Goal: Understand process/instructions: Learn how to perform a task or action

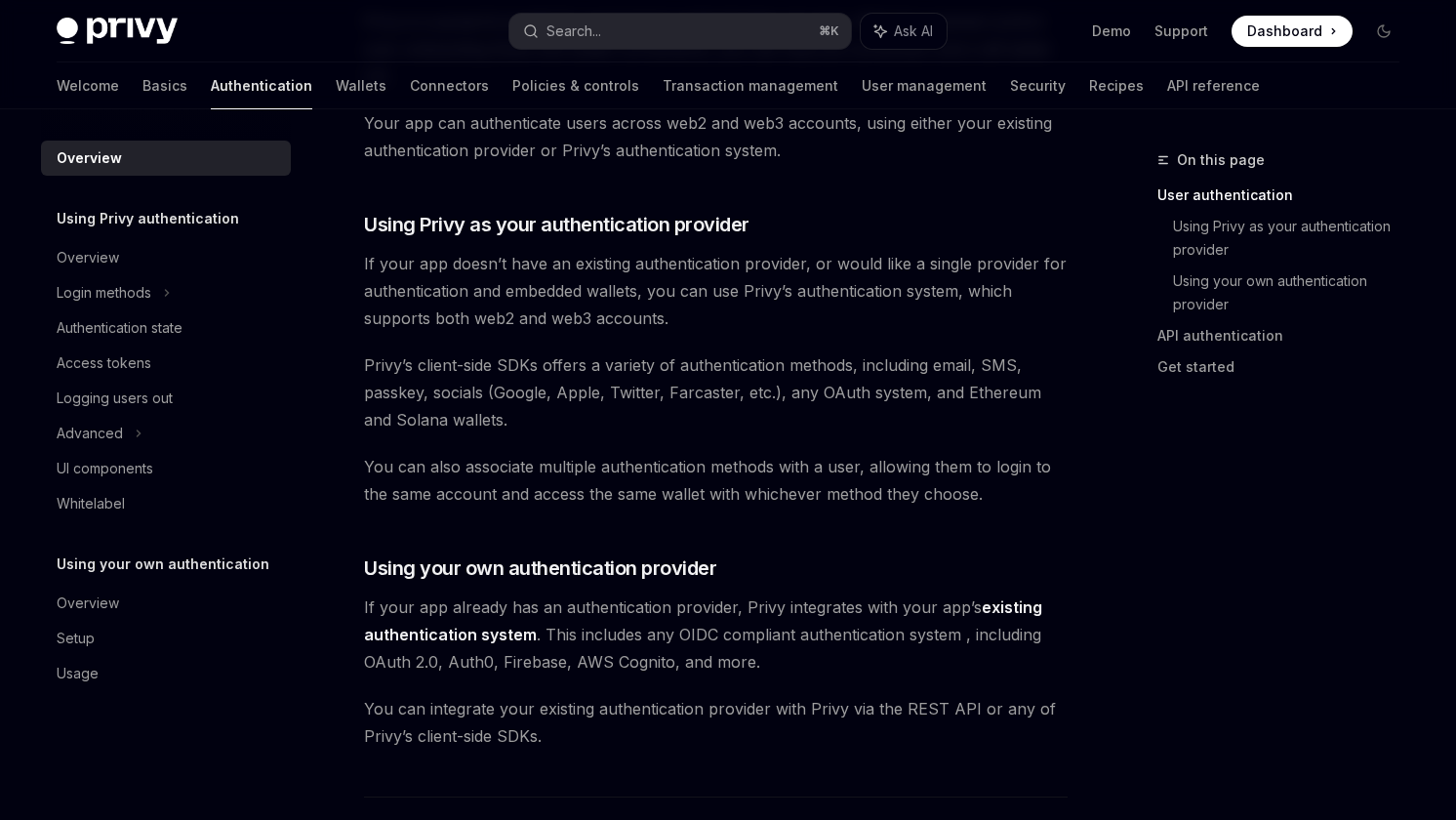
scroll to position [583, 0]
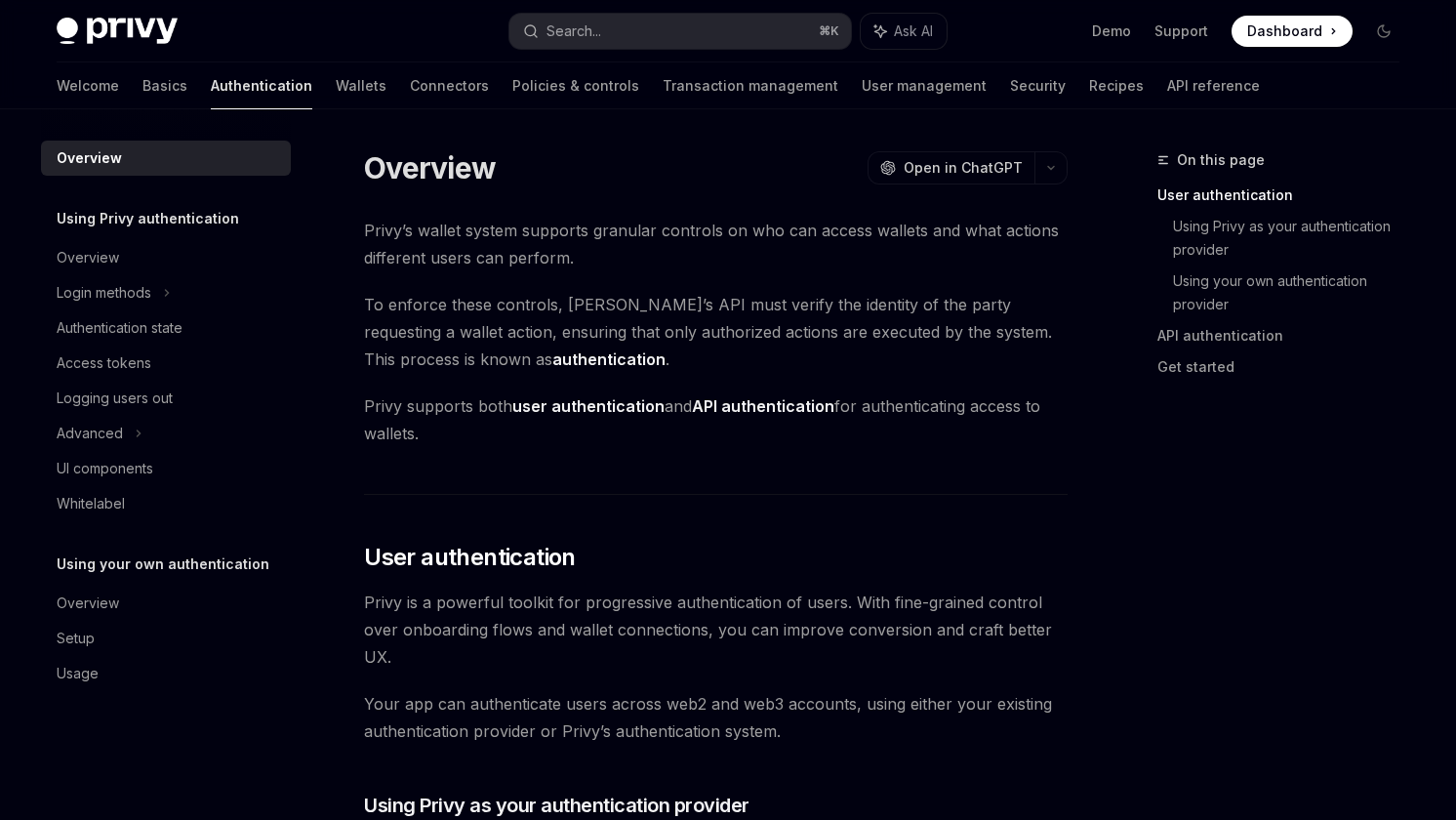
scroll to position [443, 0]
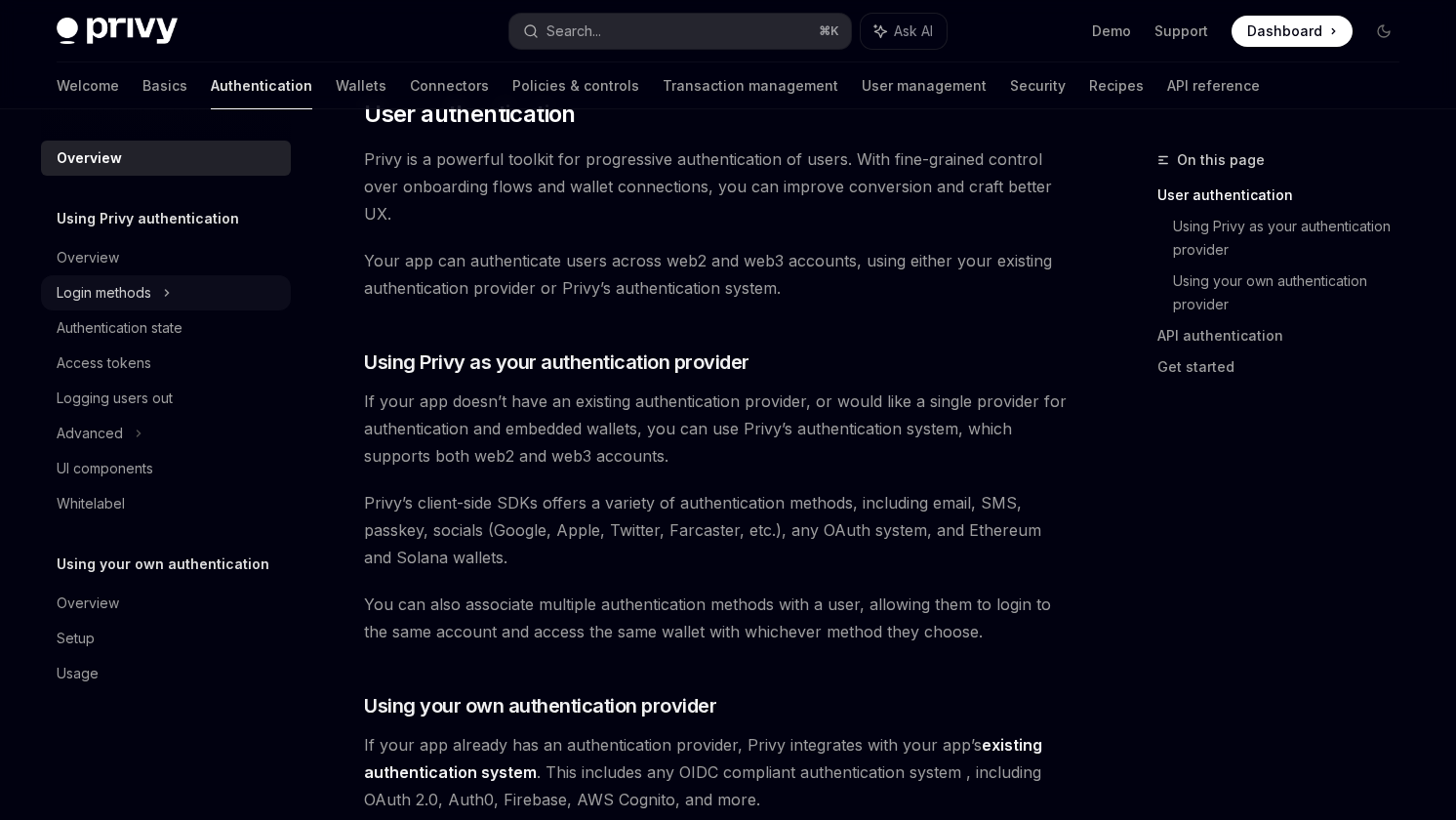
click at [116, 299] on div "Login methods" at bounding box center [104, 293] width 95 height 24
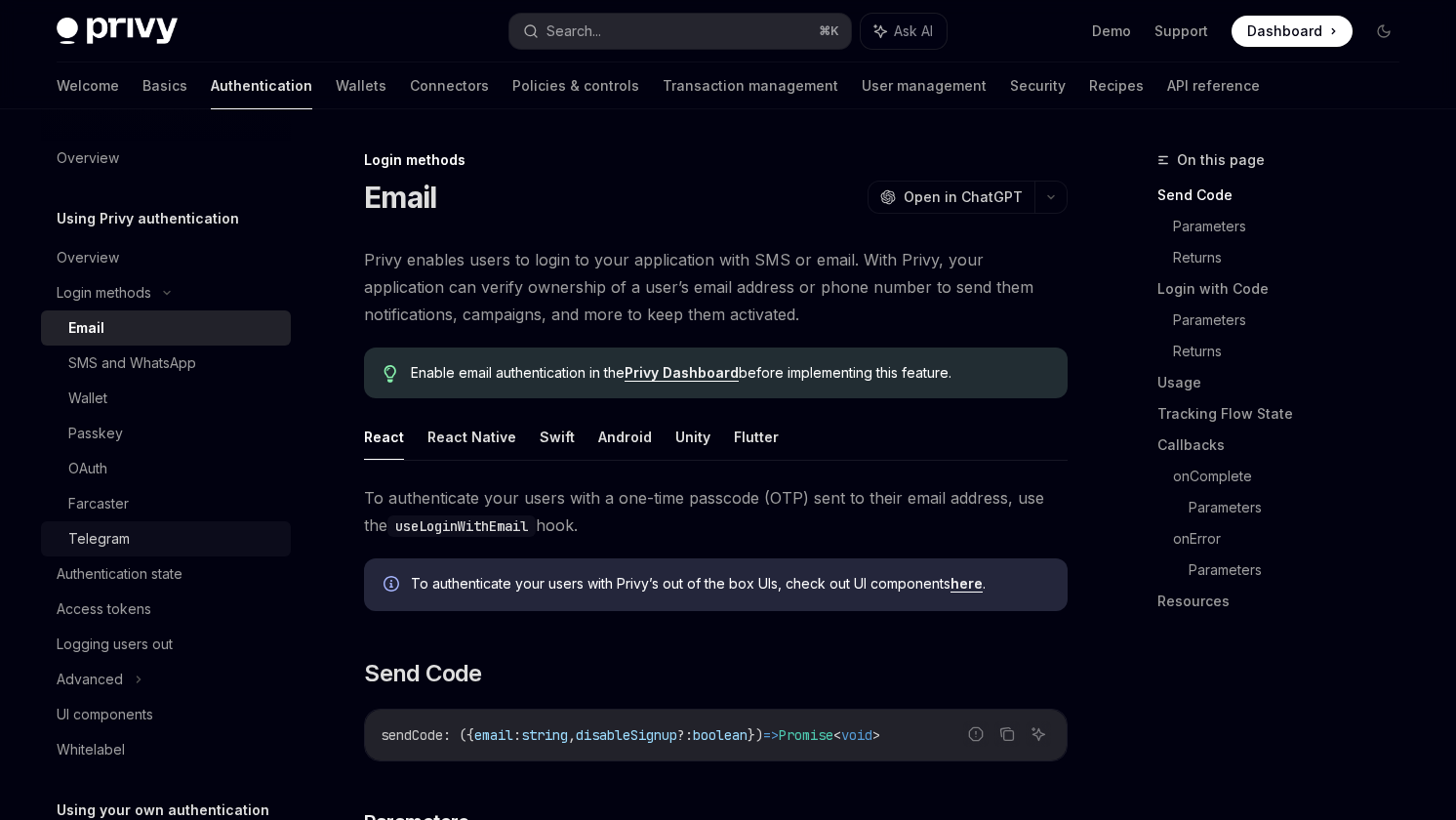
click at [116, 542] on div "Telegram" at bounding box center [99, 539] width 62 height 24
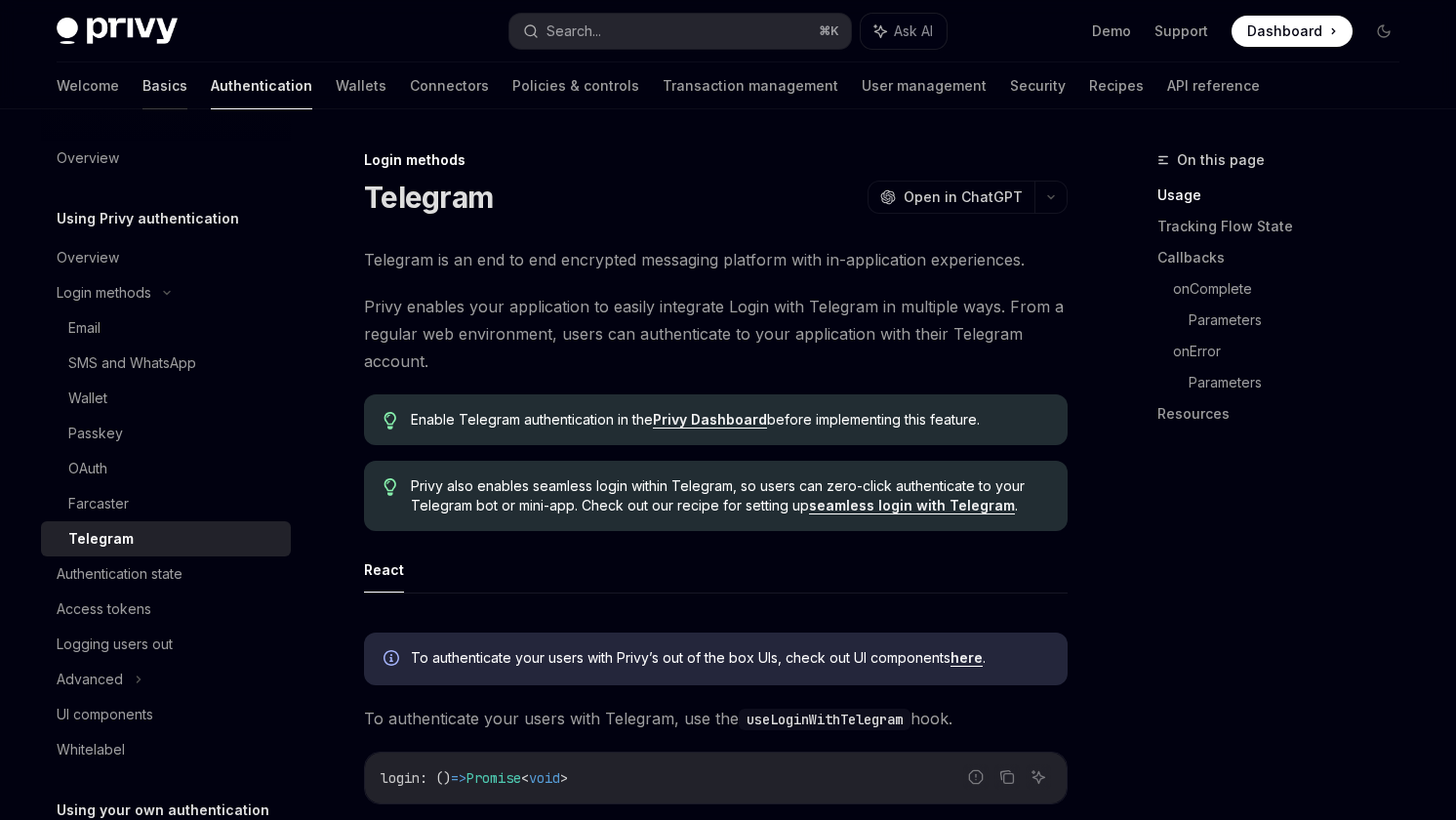
click at [142, 79] on link "Basics" at bounding box center [165, 86] width 45 height 47
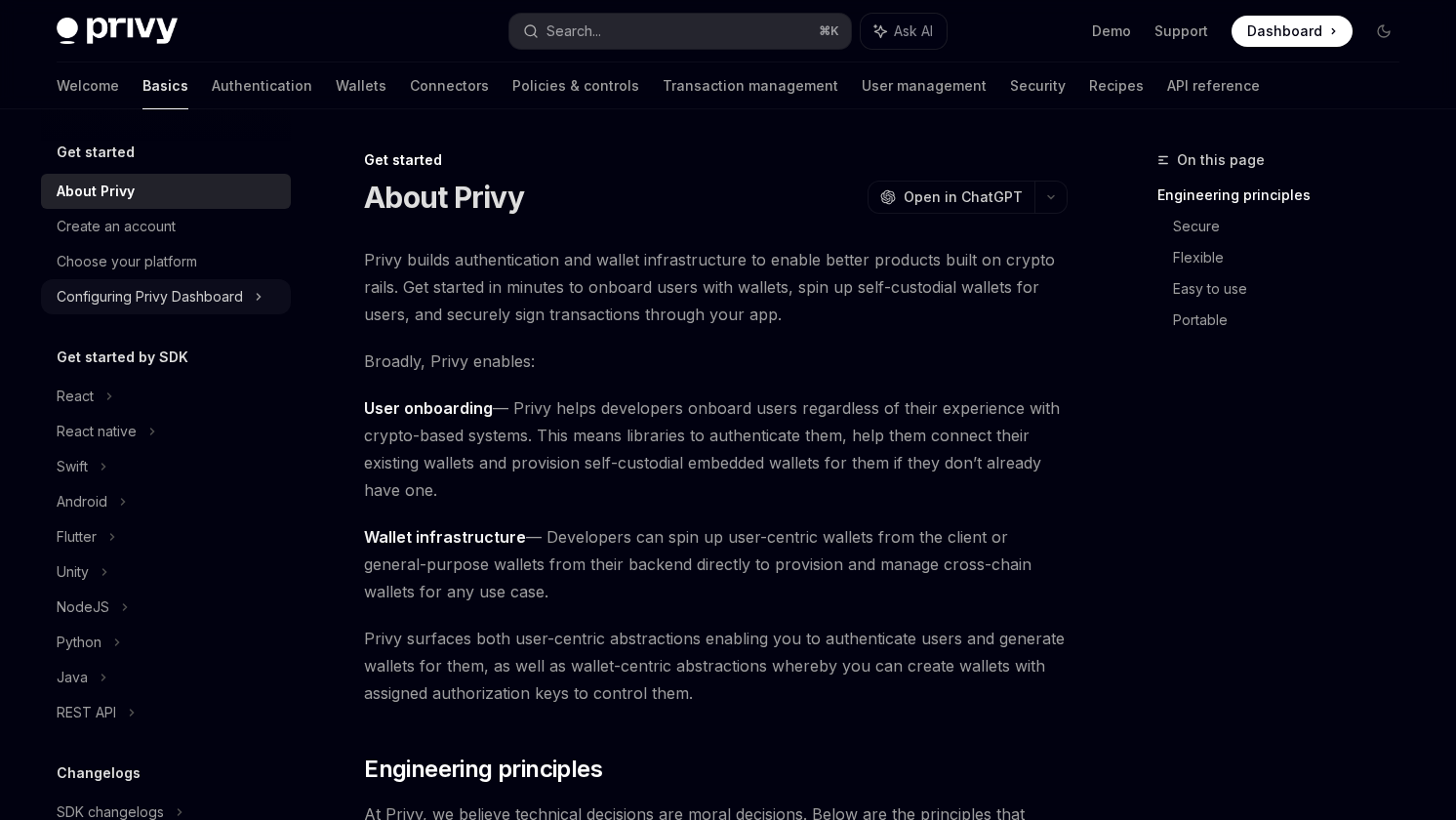
click at [122, 297] on div "Configuring Privy Dashboard" at bounding box center [150, 297] width 186 height 24
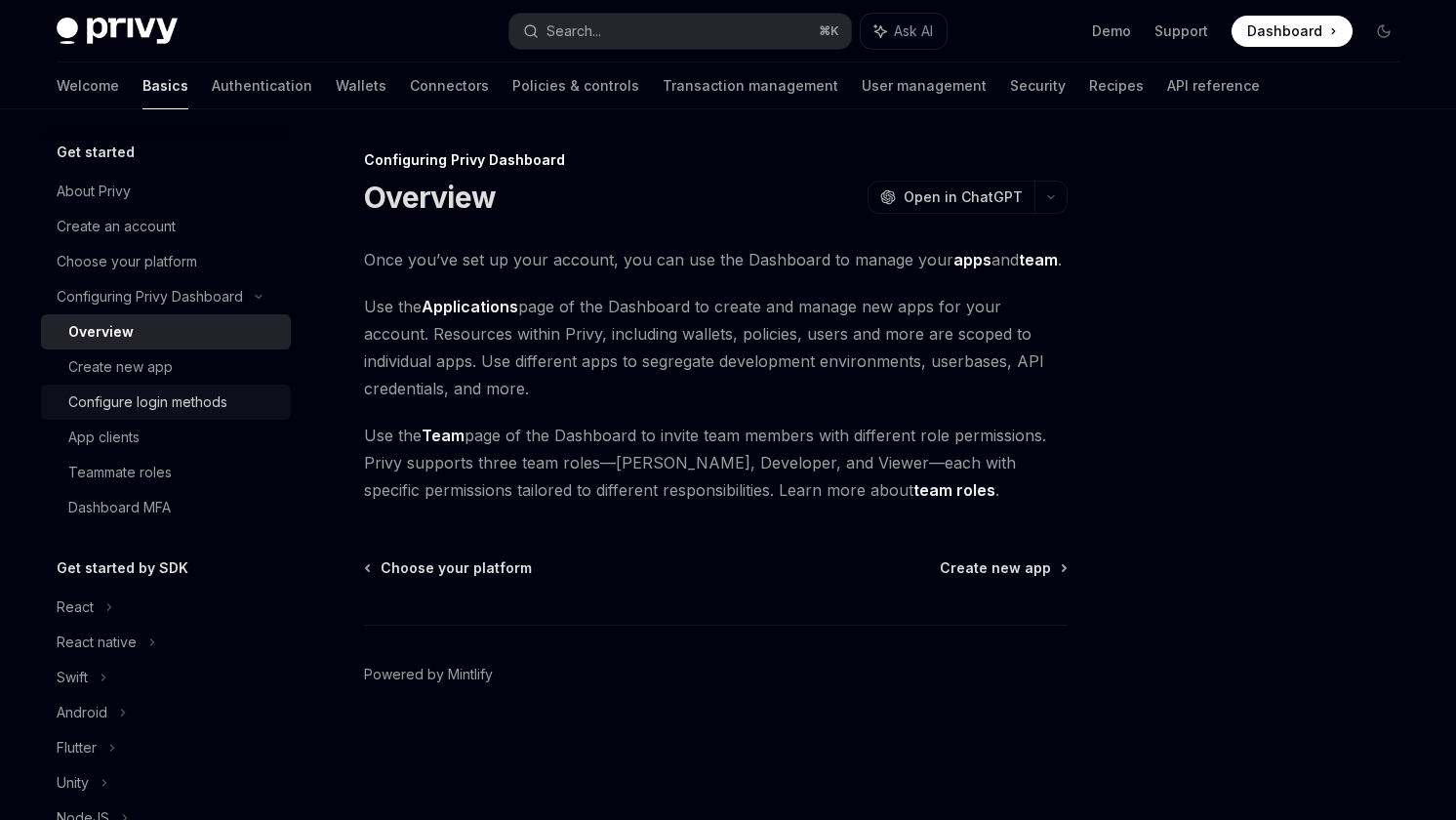
click at [118, 404] on div "Configure login methods" at bounding box center [148, 402] width 159 height 24
type textarea "*"
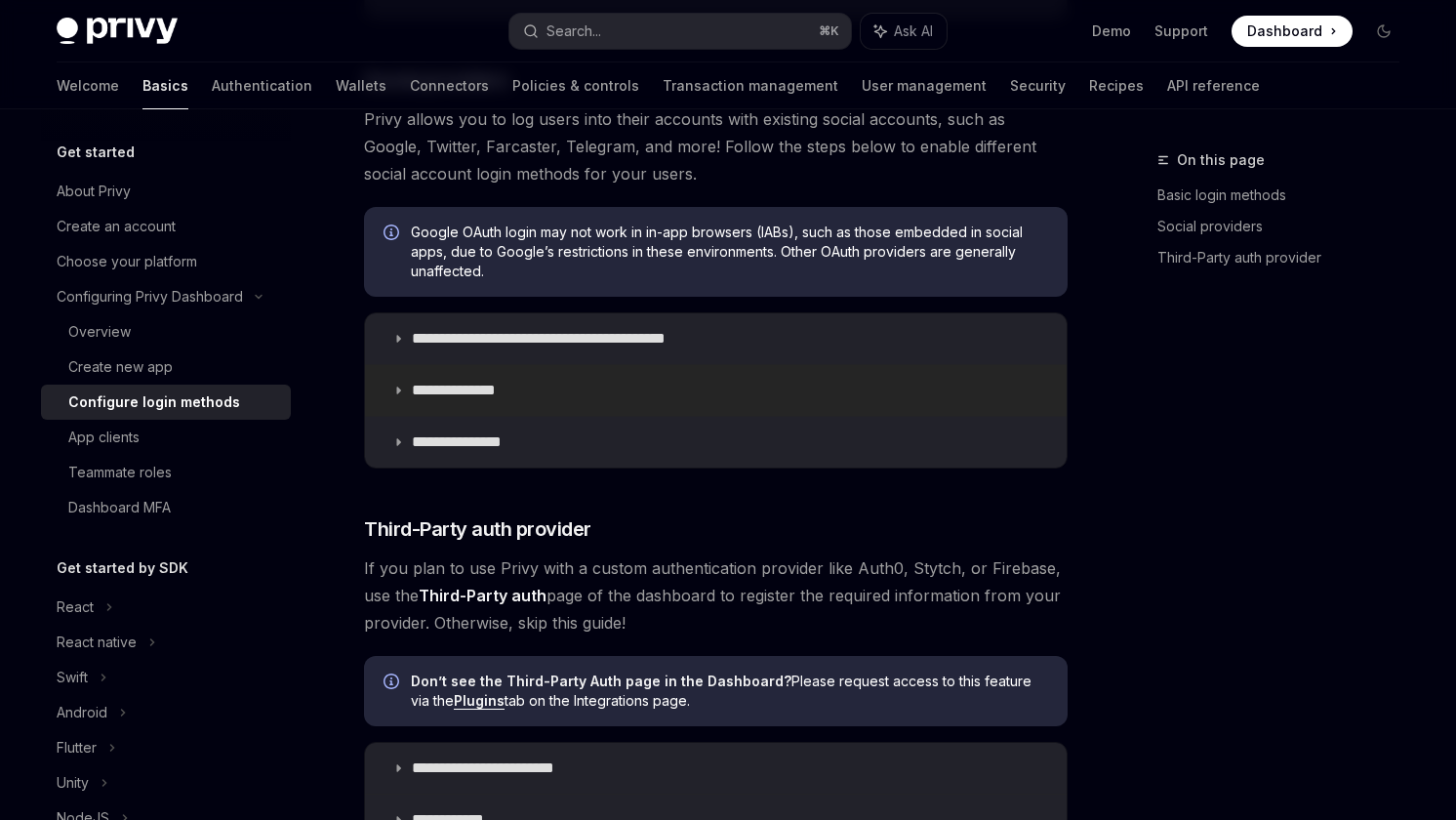
click at [496, 382] on p "**********" at bounding box center [467, 390] width 110 height 20
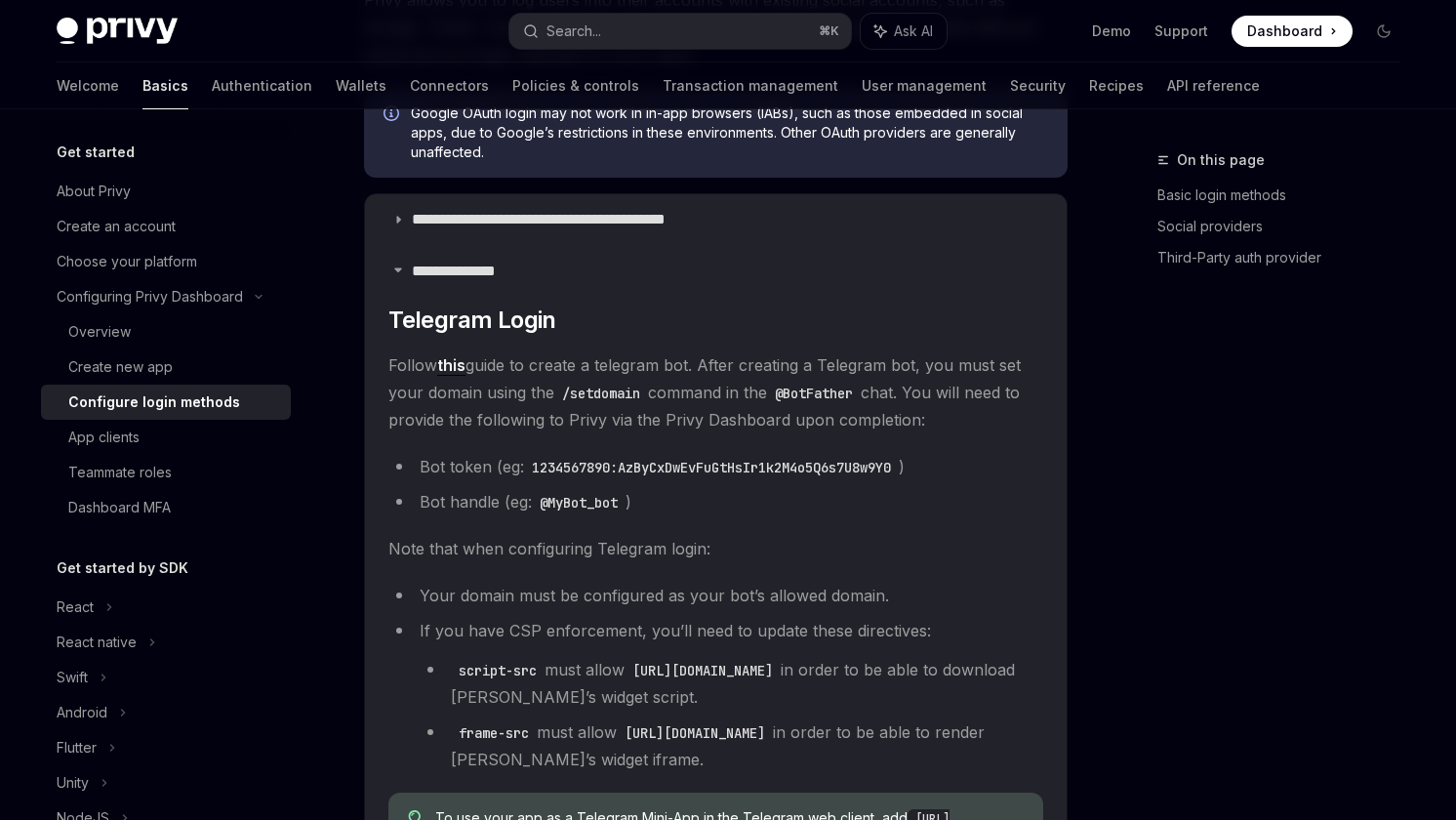
scroll to position [808, 0]
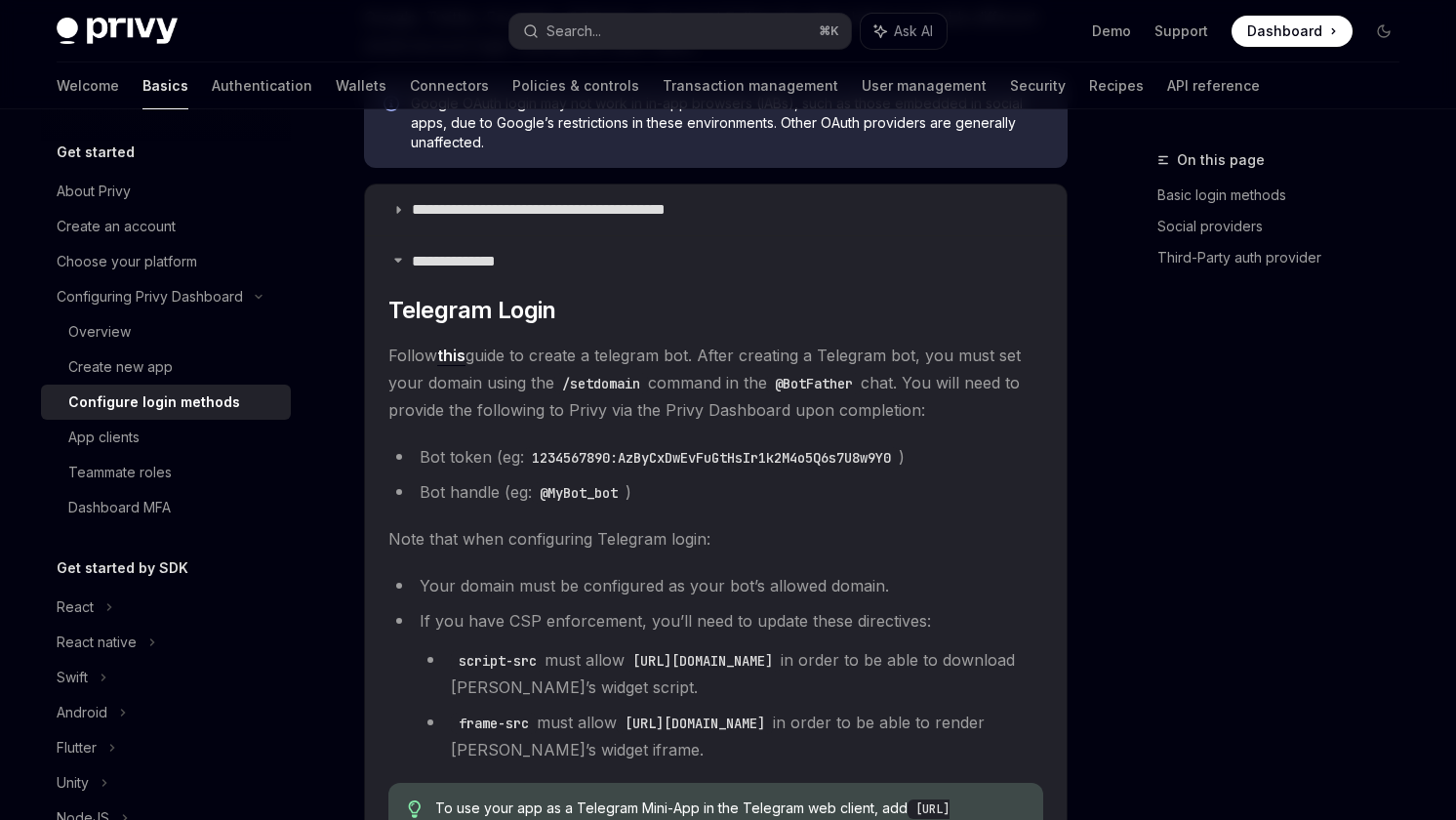
click at [453, 355] on link "this" at bounding box center [451, 355] width 28 height 21
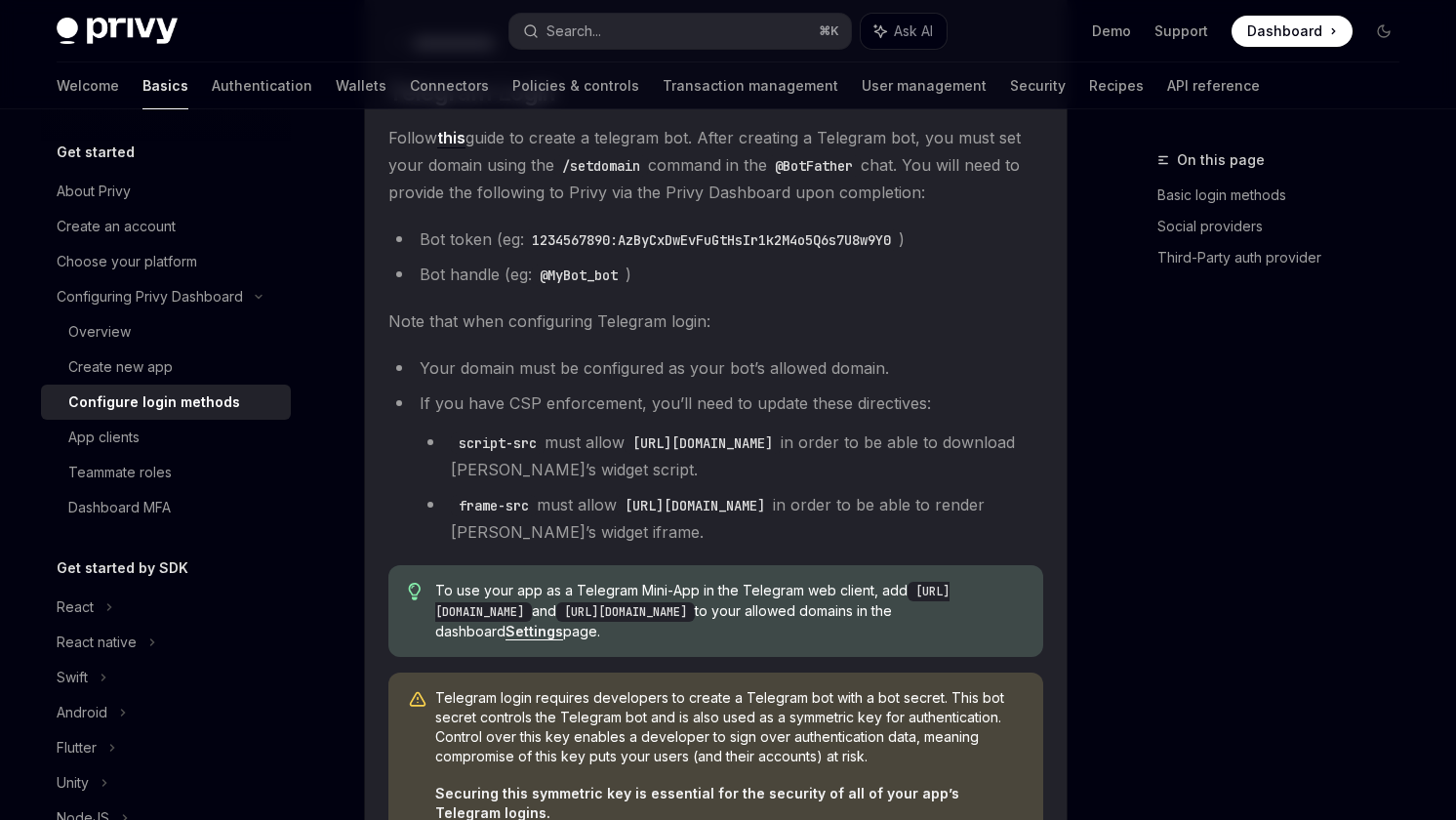
scroll to position [1028, 0]
click at [695, 609] on code "https://web.telegram.org" at bounding box center [625, 610] width 138 height 20
drag, startPoint x: 824, startPoint y: 609, endPoint x: 662, endPoint y: 608, distance: 162.0
click at [662, 608] on code "https://web.telegram.org" at bounding box center [625, 610] width 138 height 20
copy span "https://web.telegram.org"
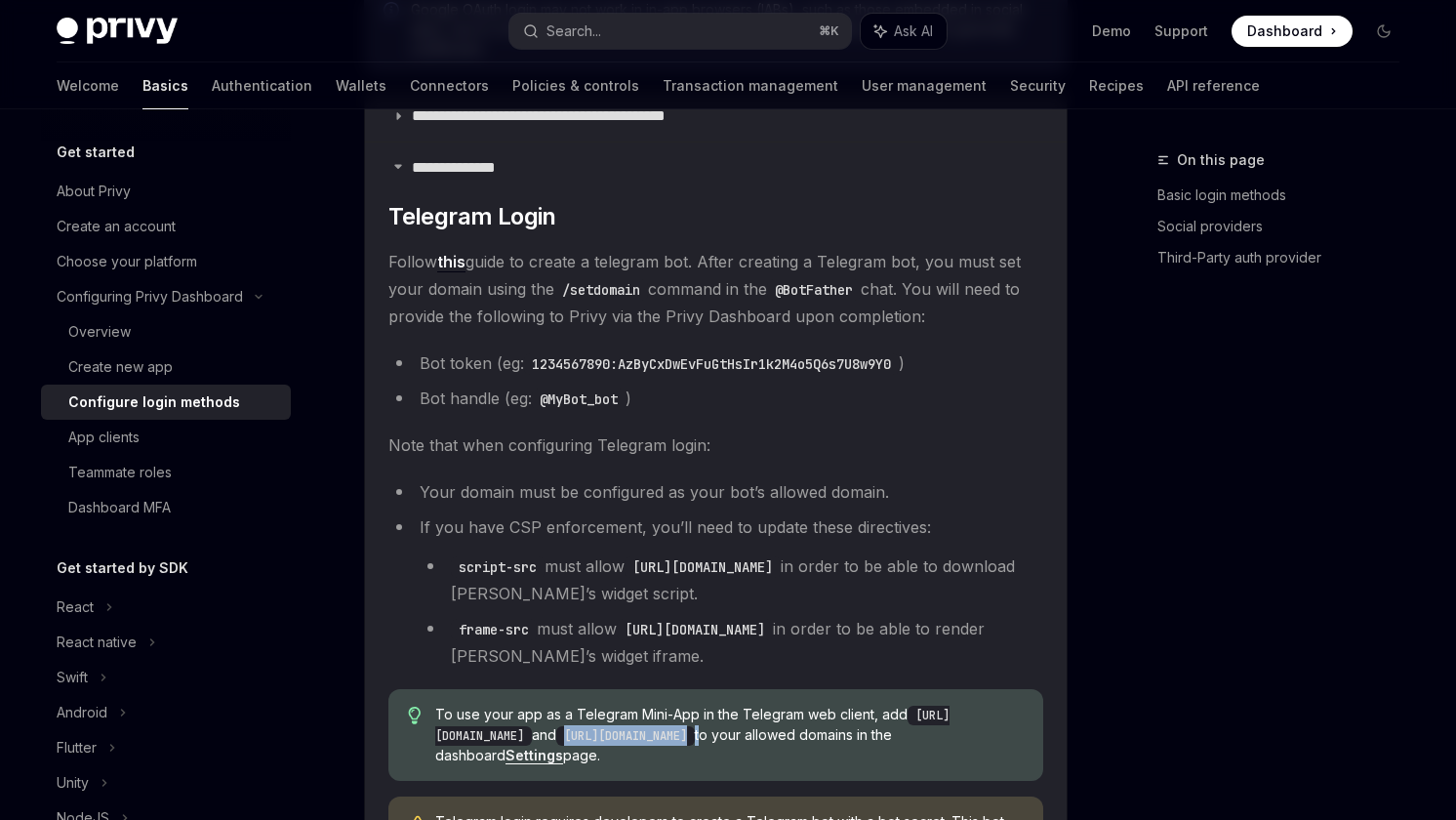
scroll to position [897, 0]
